Goal: Task Accomplishment & Management: Manage account settings

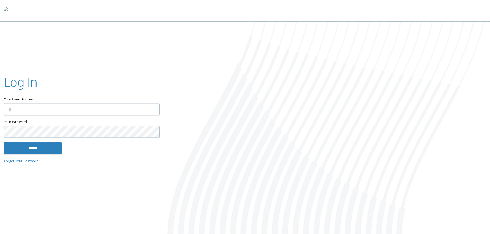
type input "**********"
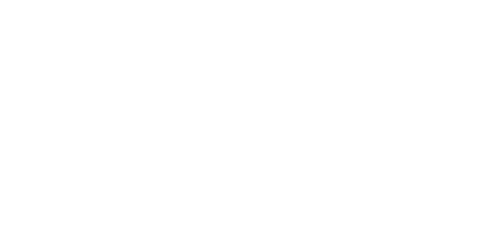
click at [33, 148] on div "Two-Factor Authentication Please enter your 6-digit verification code from your…" at bounding box center [247, 117] width 494 height 234
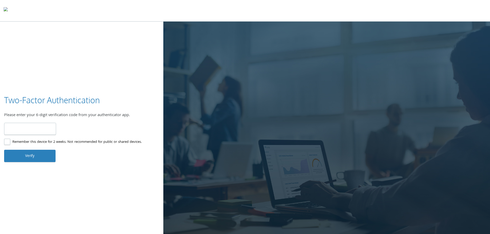
click at [22, 128] on input "number" at bounding box center [30, 129] width 52 height 12
type input "******"
